Goal: Use online tool/utility

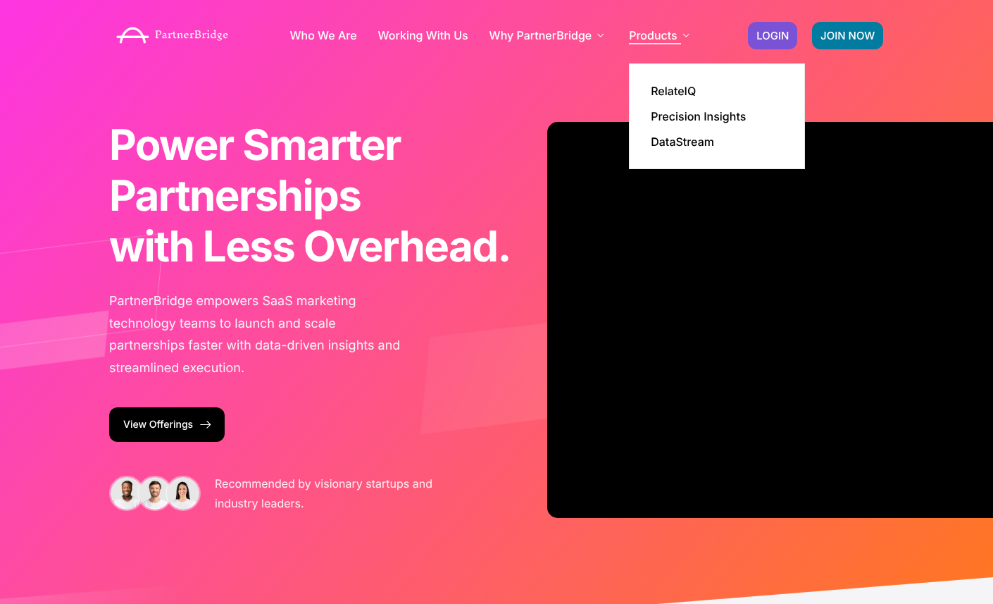
click at [675, 35] on link "Products" at bounding box center [661, 35] width 64 height 11
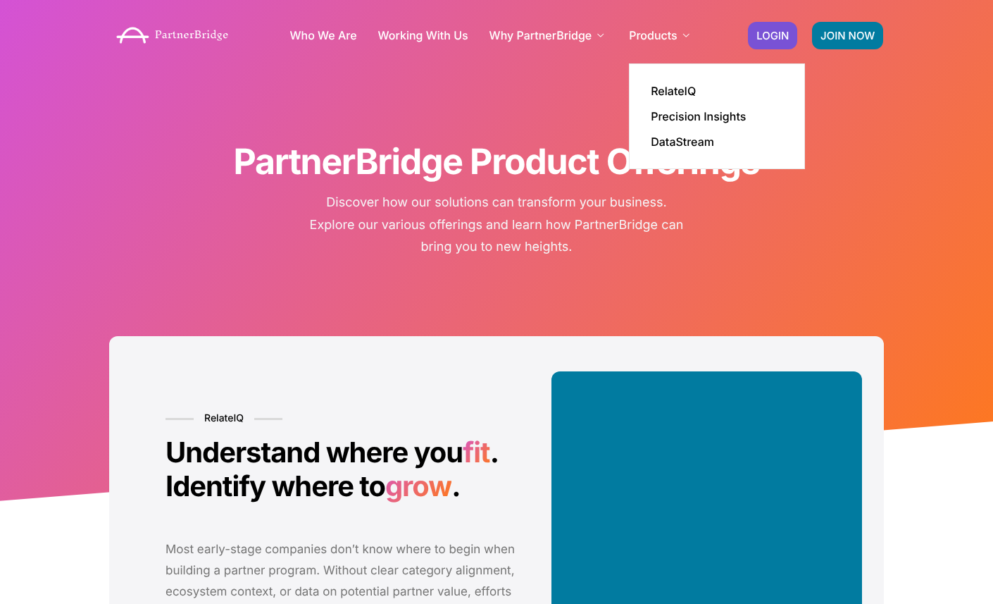
click at [678, 63] on li "Products RelateIQ Precision Insights DataStream" at bounding box center [661, 35] width 64 height 56
click at [678, 89] on link "RelateIQ" at bounding box center [673, 90] width 45 height 11
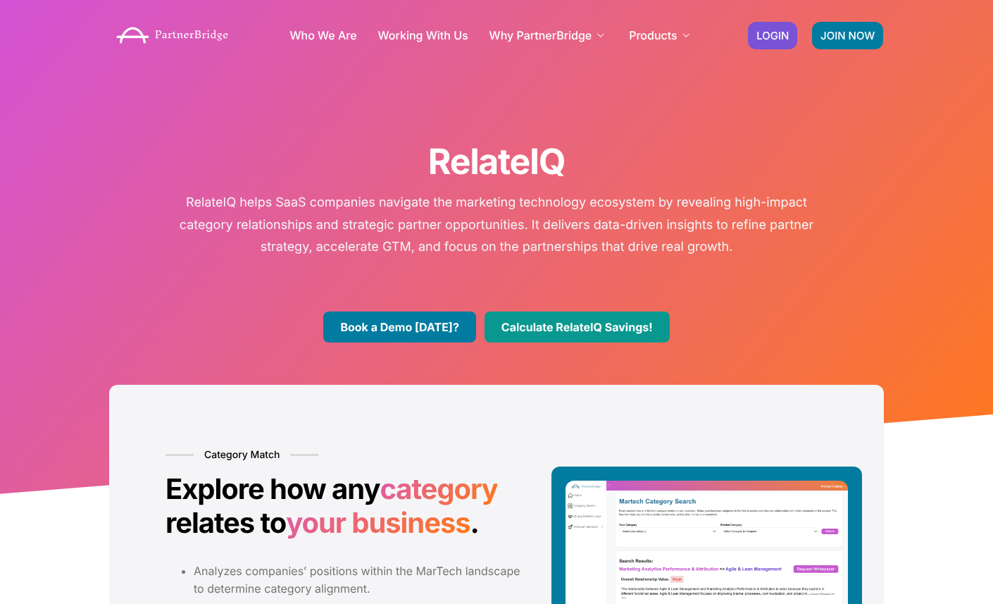
click at [573, 336] on link "Calculate RelateIQ Savings!" at bounding box center [577, 326] width 185 height 31
